Goal: Information Seeking & Learning: Find specific fact

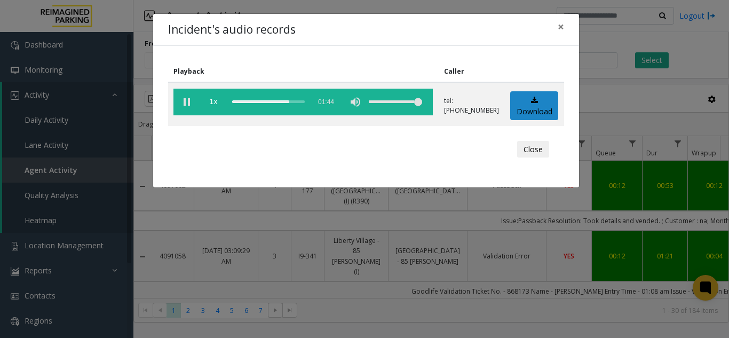
scroll to position [747, 123]
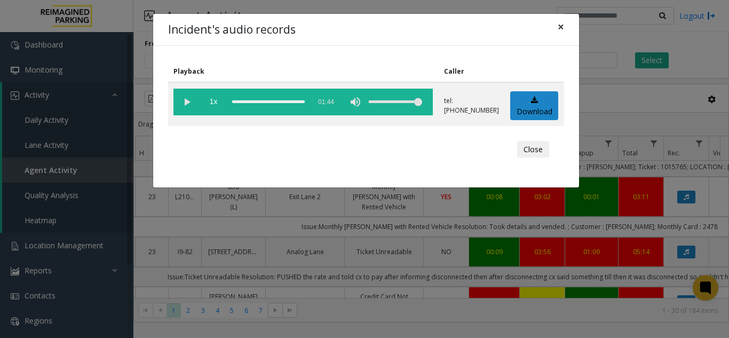
click at [561, 23] on span "×" at bounding box center [561, 26] width 6 height 15
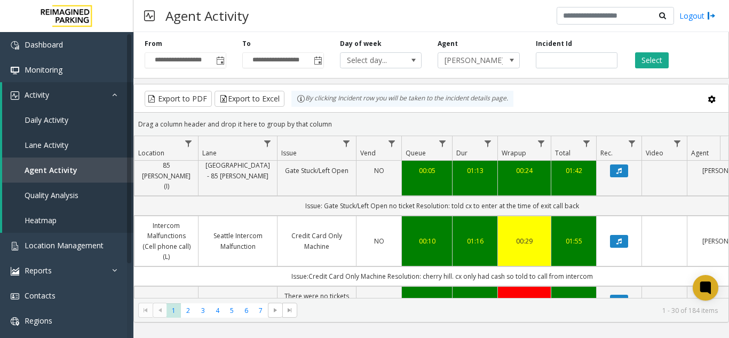
scroll to position [1068, 190]
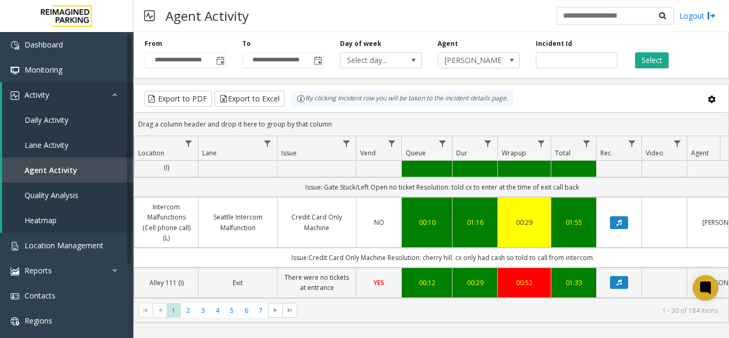
click at [619, 329] on icon "Data table" at bounding box center [619, 332] width 5 height 6
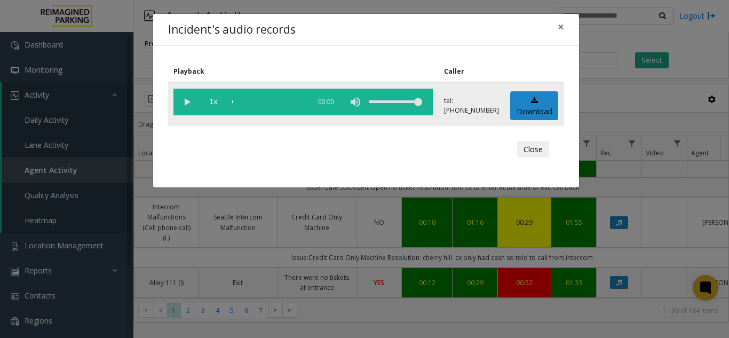
click at [192, 100] on vg-play-pause at bounding box center [186, 102] width 27 height 27
click at [558, 24] on span "×" at bounding box center [561, 26] width 6 height 15
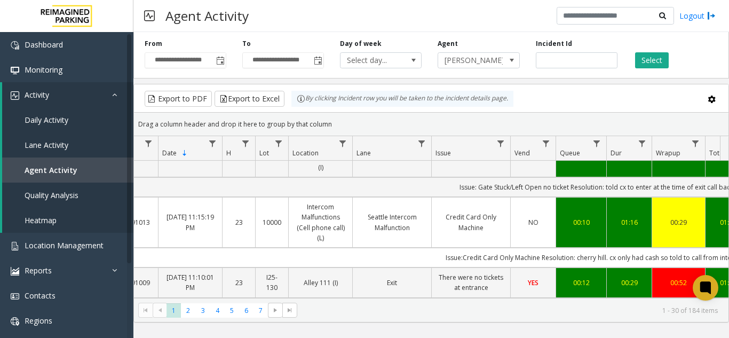
scroll to position [0, 0]
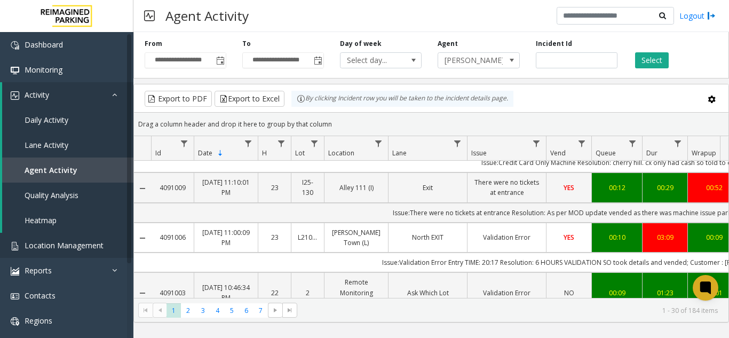
scroll to position [1174, 0]
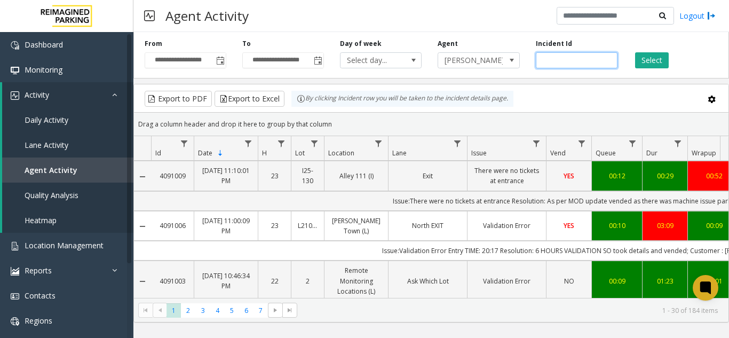
click at [556, 60] on input "number" at bounding box center [577, 60] width 82 height 16
paste input "*******"
click at [543, 61] on input "number" at bounding box center [577, 60] width 82 height 16
type input "*******"
click at [644, 63] on button "Select" at bounding box center [652, 60] width 34 height 16
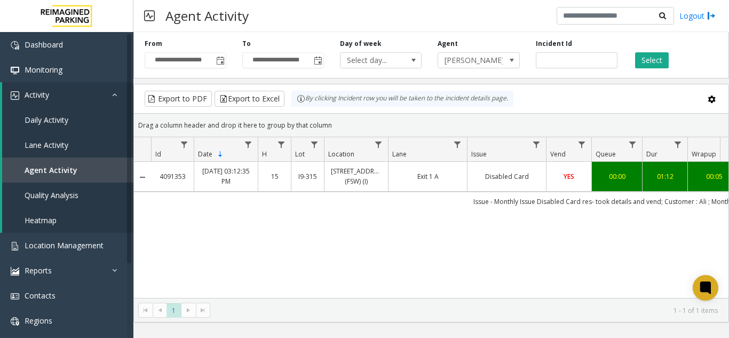
drag, startPoint x: 433, startPoint y: 300, endPoint x: 521, endPoint y: 299, distance: 88.1
click at [521, 301] on kendo-pager "* 1 1 - 1 of 1 items" at bounding box center [431, 310] width 595 height 24
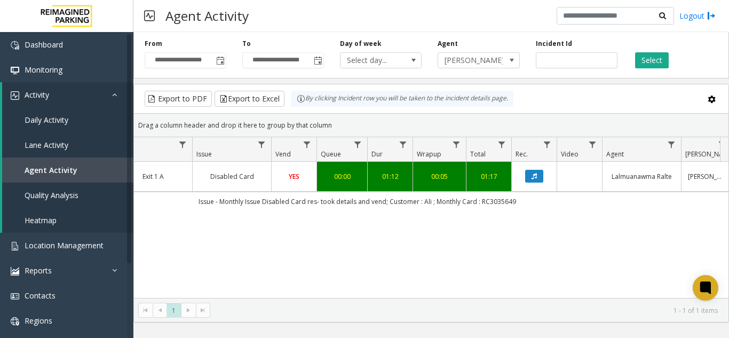
scroll to position [0, 273]
click at [537, 175] on icon "Data table" at bounding box center [536, 176] width 5 height 6
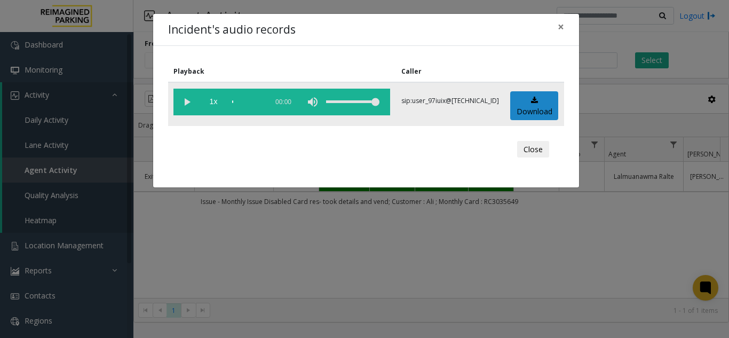
click at [181, 105] on vg-play-pause at bounding box center [186, 102] width 27 height 27
click at [568, 27] on button "×" at bounding box center [560, 27] width 21 height 26
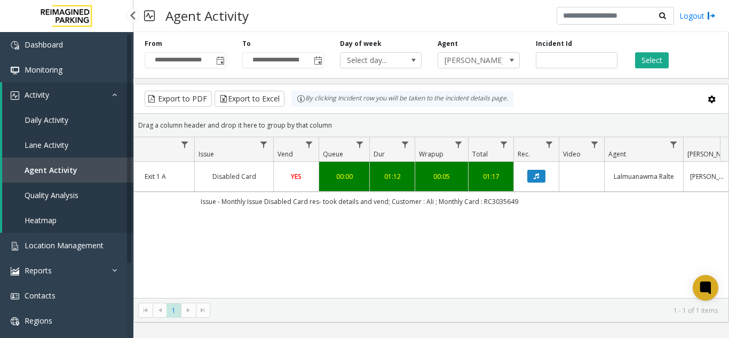
click at [88, 166] on link "Agent Activity" at bounding box center [67, 169] width 131 height 25
drag, startPoint x: 572, startPoint y: 65, endPoint x: 316, endPoint y: 53, distance: 255.9
click at [322, 50] on div "**********" at bounding box center [431, 53] width 596 height 51
click at [483, 65] on span "Neha Kushwaha" at bounding box center [470, 60] width 65 height 15
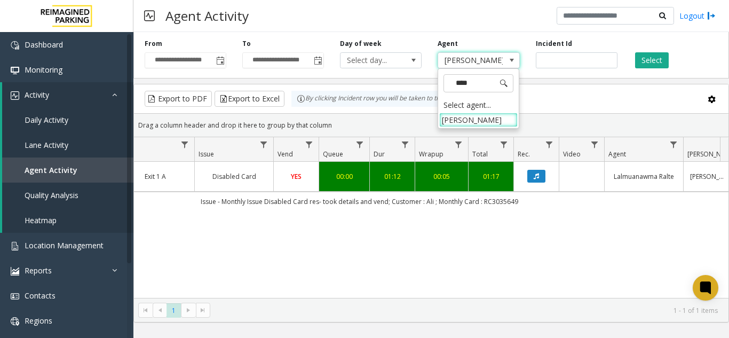
type input "*****"
click at [481, 113] on li "Dinesh Prasad" at bounding box center [478, 120] width 78 height 14
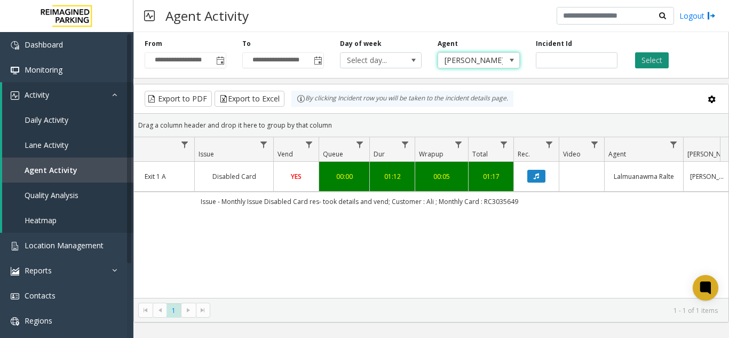
click at [652, 56] on button "Select" at bounding box center [652, 60] width 34 height 16
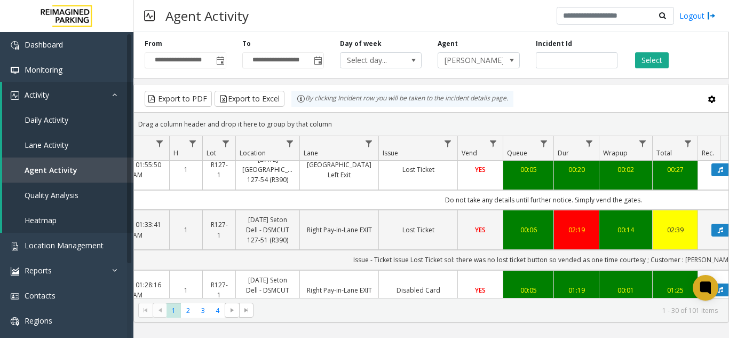
scroll to position [160, 89]
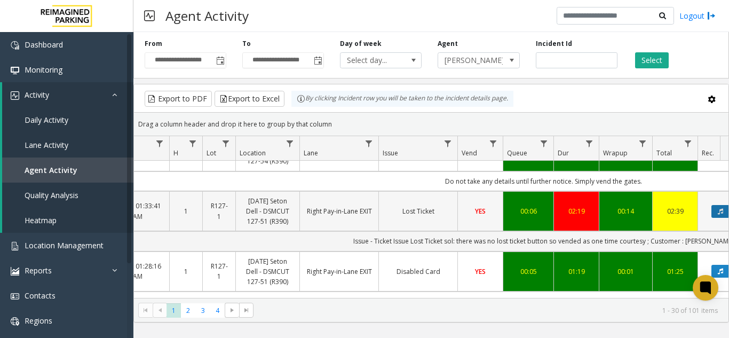
click at [715, 205] on button "Data table" at bounding box center [721, 211] width 18 height 13
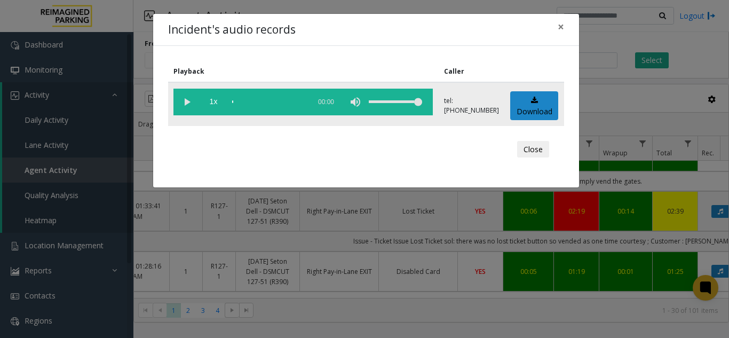
click at [188, 98] on vg-play-pause at bounding box center [186, 102] width 27 height 27
click at [247, 100] on div "scrub bar" at bounding box center [268, 102] width 73 height 27
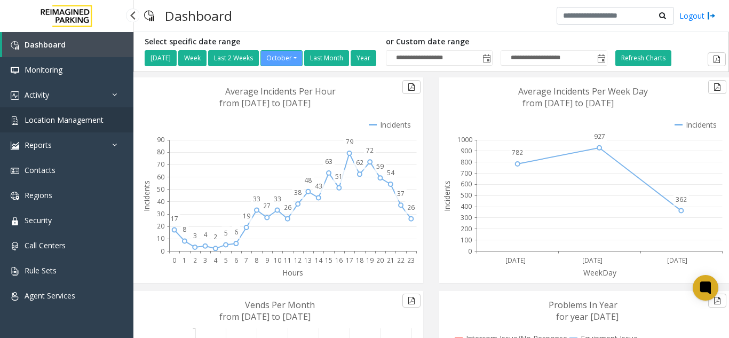
click at [62, 113] on link "Location Management" at bounding box center [66, 119] width 133 height 25
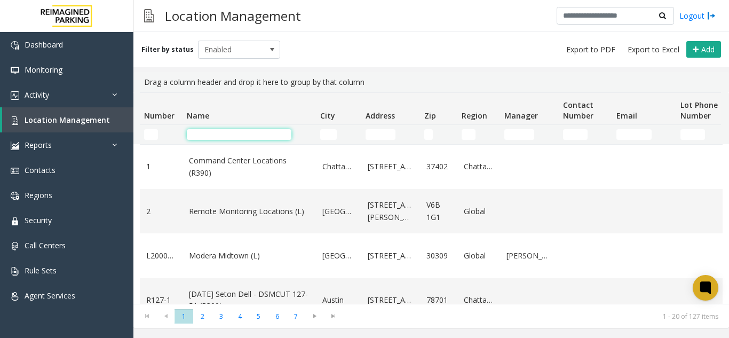
click at [225, 134] on input "Name Filter" at bounding box center [239, 134] width 105 height 11
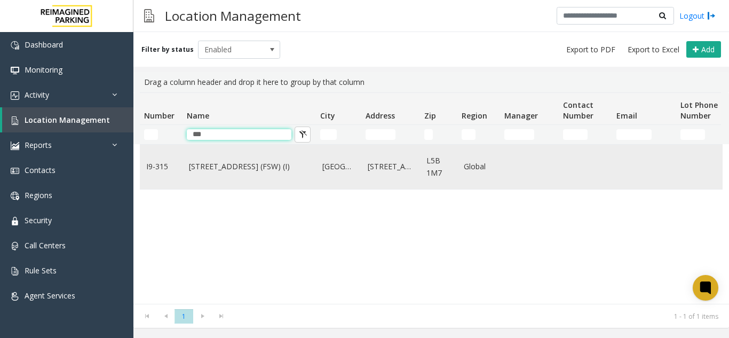
type input "***"
click at [216, 163] on link "[STREET_ADDRESS] (FSW) (I)" at bounding box center [249, 167] width 121 height 12
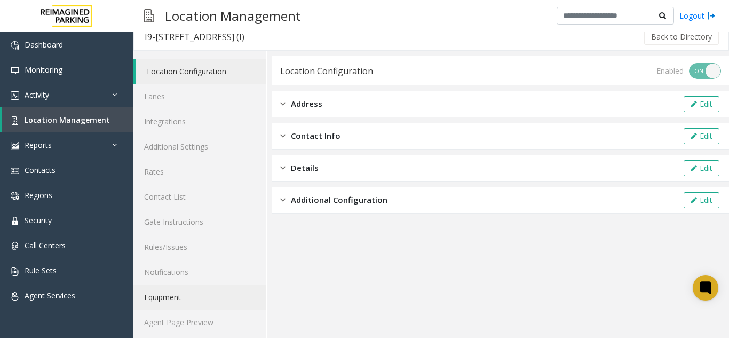
scroll to position [14, 0]
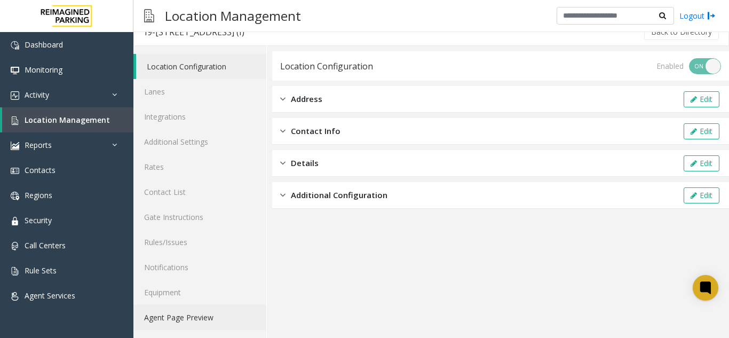
click at [170, 313] on link "Agent Page Preview" at bounding box center [199, 317] width 133 height 25
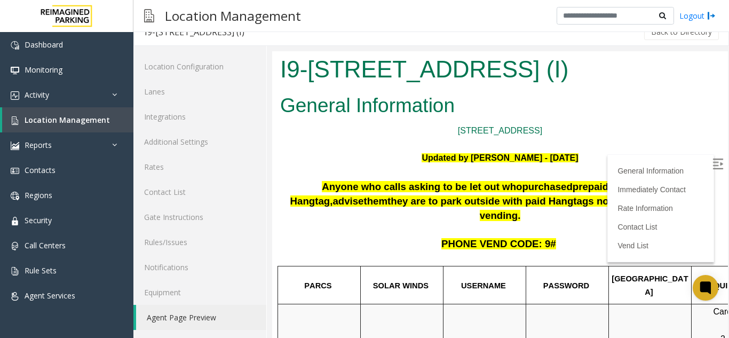
click at [713, 159] on img at bounding box center [718, 164] width 11 height 11
click at [399, 191] on span "Anyone who calls asking to be let out who" at bounding box center [422, 186] width 200 height 11
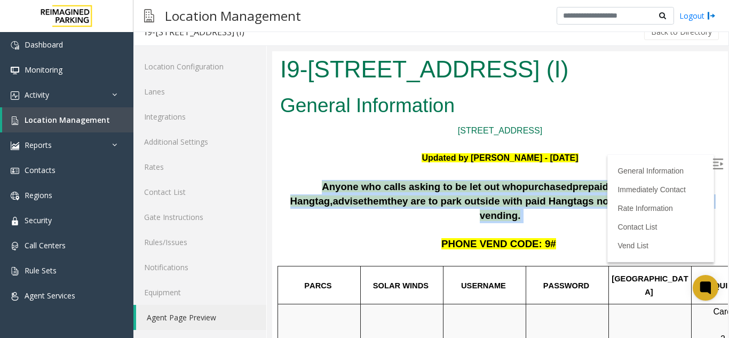
click at [399, 191] on span "Anyone who calls asking to be let out who" at bounding box center [422, 186] width 200 height 11
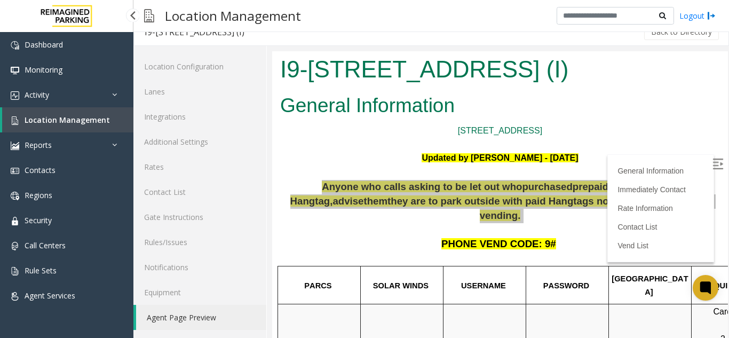
click at [52, 120] on span "Location Management" at bounding box center [67, 120] width 85 height 10
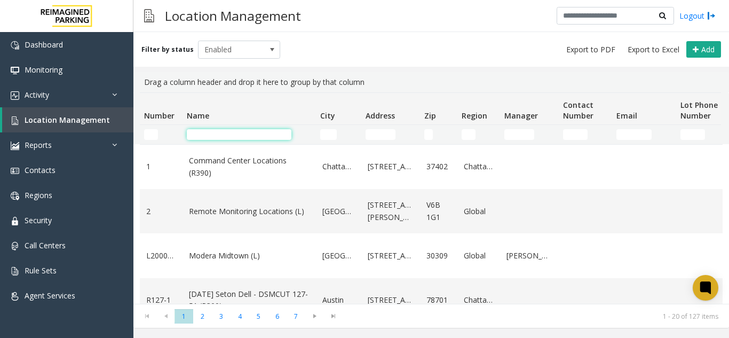
click at [201, 133] on input "Name Filter" at bounding box center [239, 134] width 105 height 11
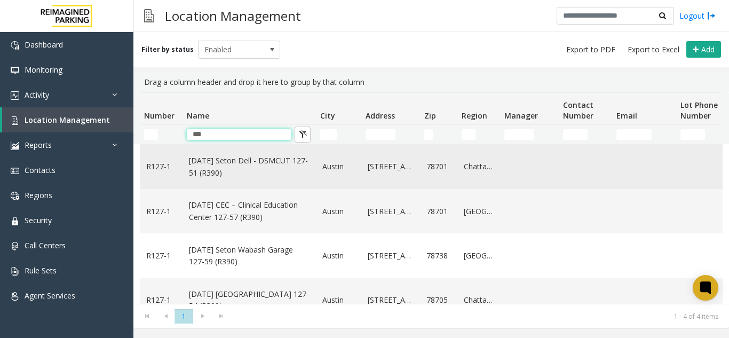
type input "***"
click at [237, 166] on link "[DATE] Seton Dell - DSMCUT 127-51 (R390)" at bounding box center [249, 167] width 121 height 24
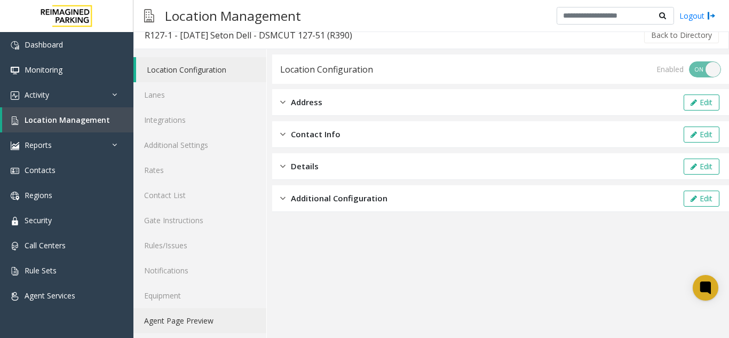
scroll to position [14, 0]
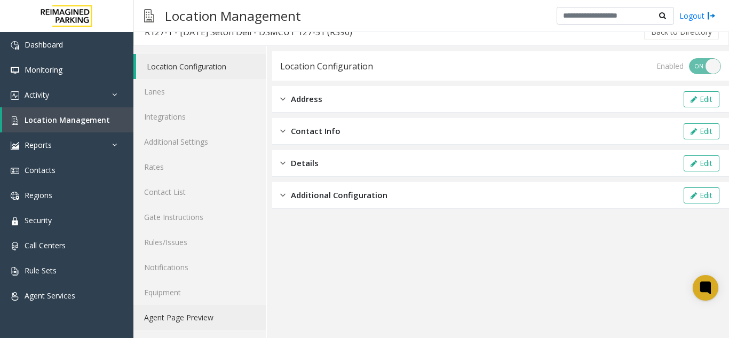
click at [208, 317] on link "Agent Page Preview" at bounding box center [199, 317] width 133 height 25
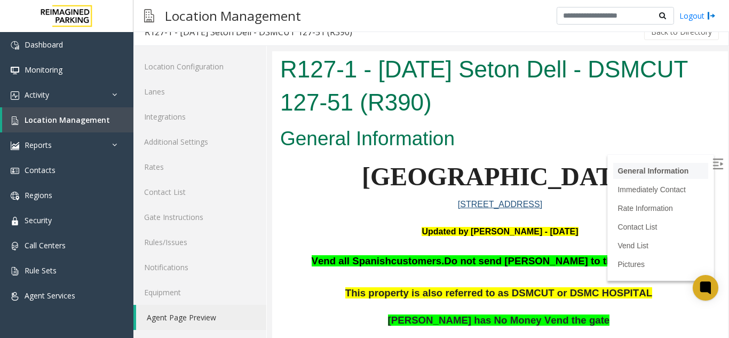
scroll to position [480, 0]
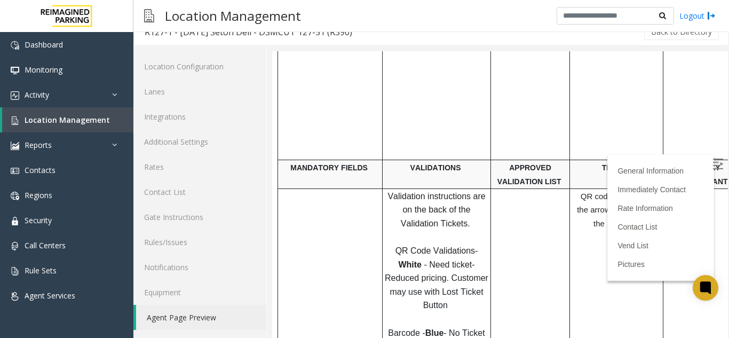
click at [713, 164] on img at bounding box center [718, 164] width 11 height 11
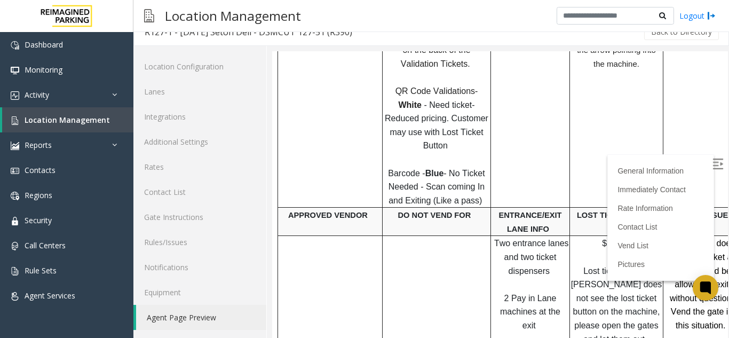
scroll to position [641, 0]
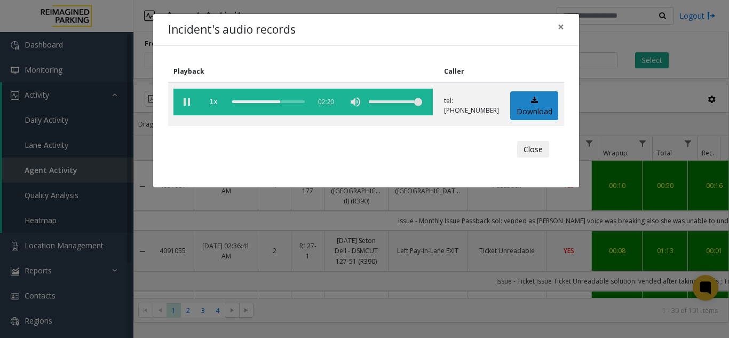
scroll to position [160, 89]
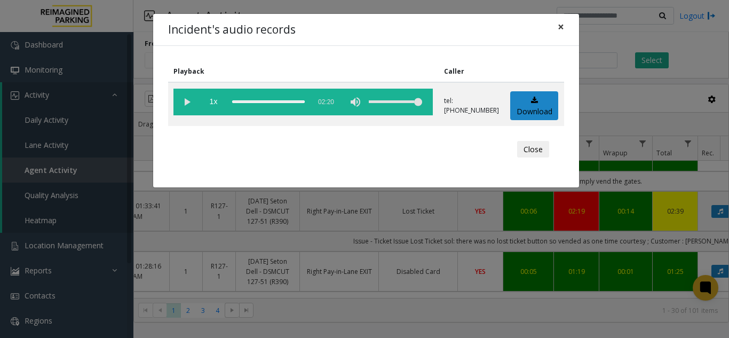
click at [566, 29] on button "×" at bounding box center [560, 27] width 21 height 26
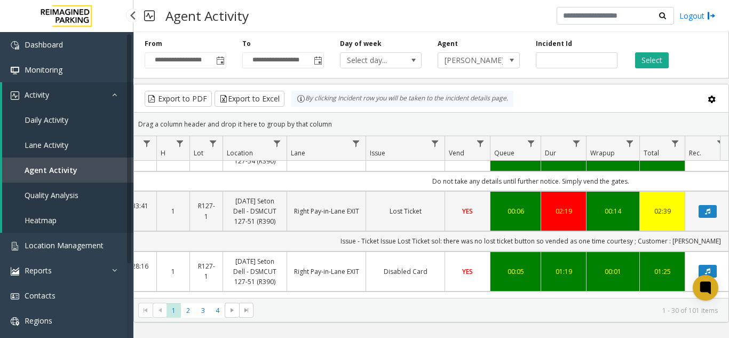
scroll to position [0, 204]
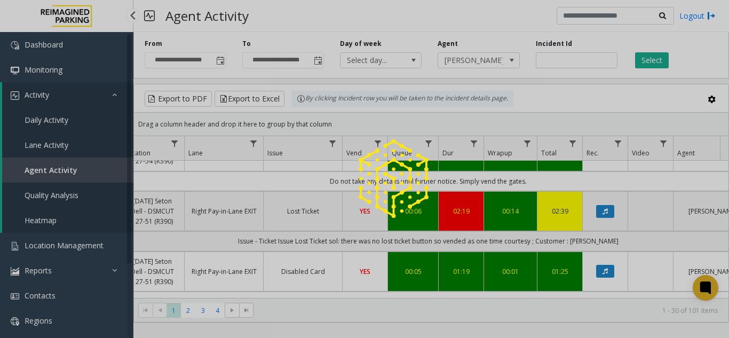
drag, startPoint x: 606, startPoint y: 210, endPoint x: 607, endPoint y: 204, distance: 6.0
click at [606, 210] on div at bounding box center [364, 169] width 729 height 338
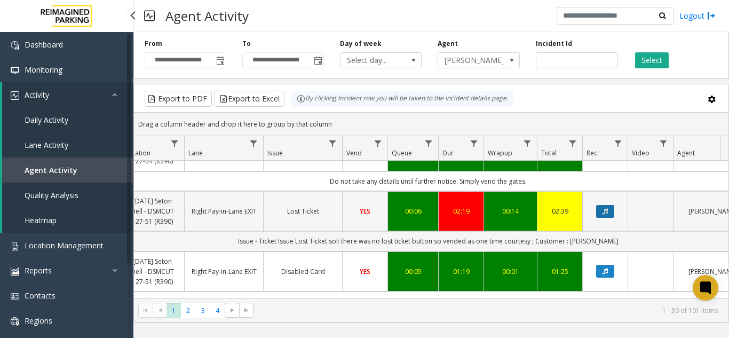
click at [604, 208] on icon "Data table" at bounding box center [605, 211] width 5 height 6
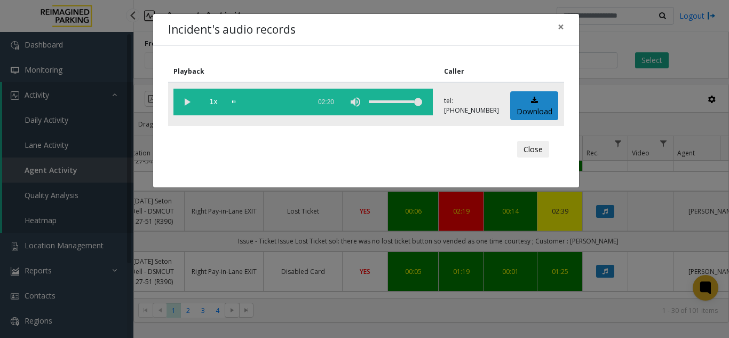
click at [191, 96] on vg-play-pause at bounding box center [186, 102] width 27 height 27
click at [248, 100] on div "scrub bar" at bounding box center [268, 102] width 73 height 27
click at [259, 99] on div "scrub bar" at bounding box center [268, 102] width 73 height 27
click at [280, 99] on div "scrub bar" at bounding box center [268, 102] width 73 height 27
click at [609, 246] on div "Incident's audio records × Playback Caller 1x 02:20 tel:+110000519005 Download …" at bounding box center [364, 169] width 729 height 338
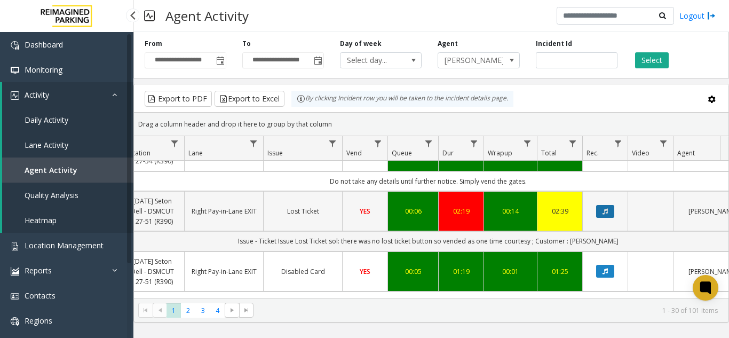
click at [608, 208] on icon "Data table" at bounding box center [605, 211] width 5 height 6
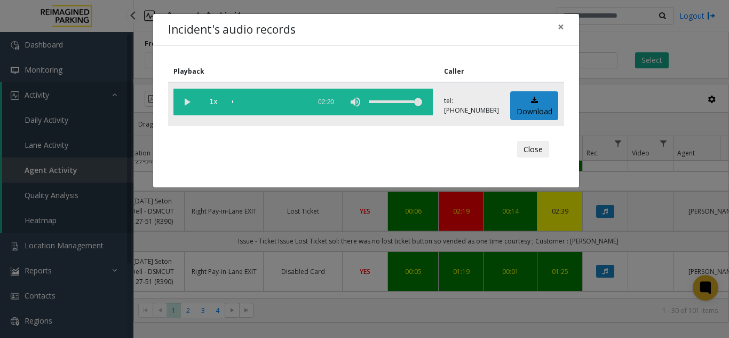
click at [179, 102] on vg-play-pause at bounding box center [186, 102] width 27 height 27
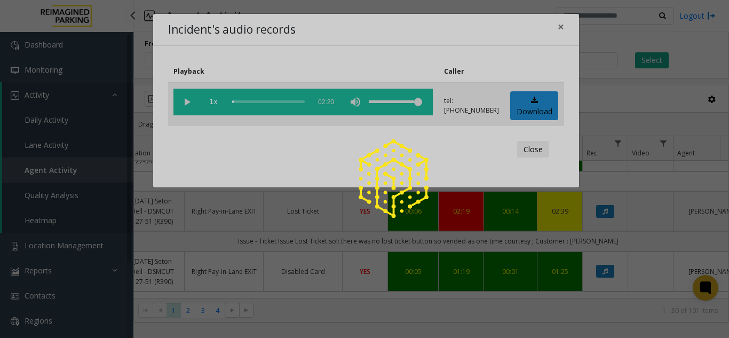
click at [244, 102] on app-root "**********" at bounding box center [364, 169] width 729 height 338
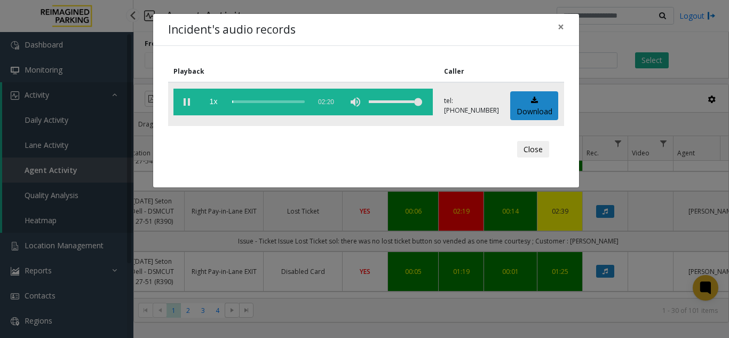
click at [249, 104] on div "scrub bar" at bounding box center [268, 102] width 73 height 27
click at [287, 104] on div "scrub bar" at bounding box center [268, 102] width 73 height 27
click at [274, 105] on div "scrub bar" at bounding box center [268, 102] width 73 height 27
click at [286, 104] on div "scrub bar" at bounding box center [268, 102] width 73 height 27
click at [280, 101] on div "scrub bar" at bounding box center [268, 102] width 73 height 27
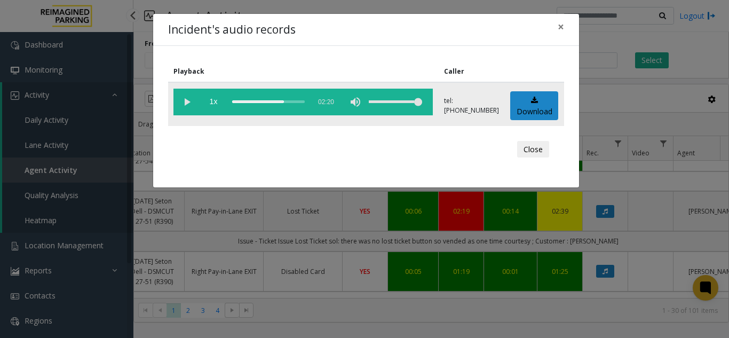
click at [265, 104] on div "scrub bar" at bounding box center [268, 102] width 73 height 27
click at [275, 101] on div "scrub bar" at bounding box center [268, 102] width 73 height 27
click at [274, 102] on div "scrub bar" at bounding box center [268, 102] width 73 height 27
click at [271, 102] on div "scrub bar" at bounding box center [268, 102] width 73 height 27
click at [273, 101] on div "scrub bar" at bounding box center [268, 102] width 73 height 27
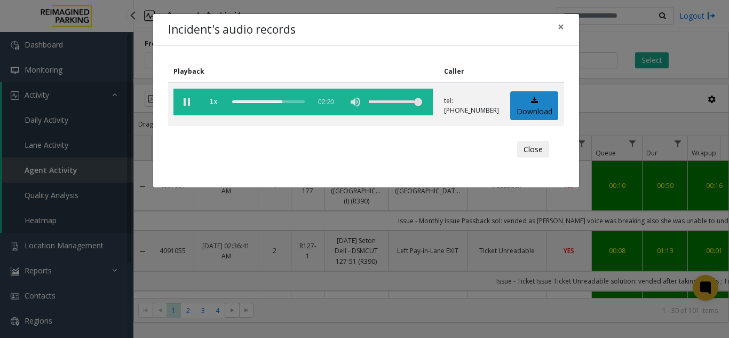
scroll to position [160, 204]
